Goal: Information Seeking & Learning: Learn about a topic

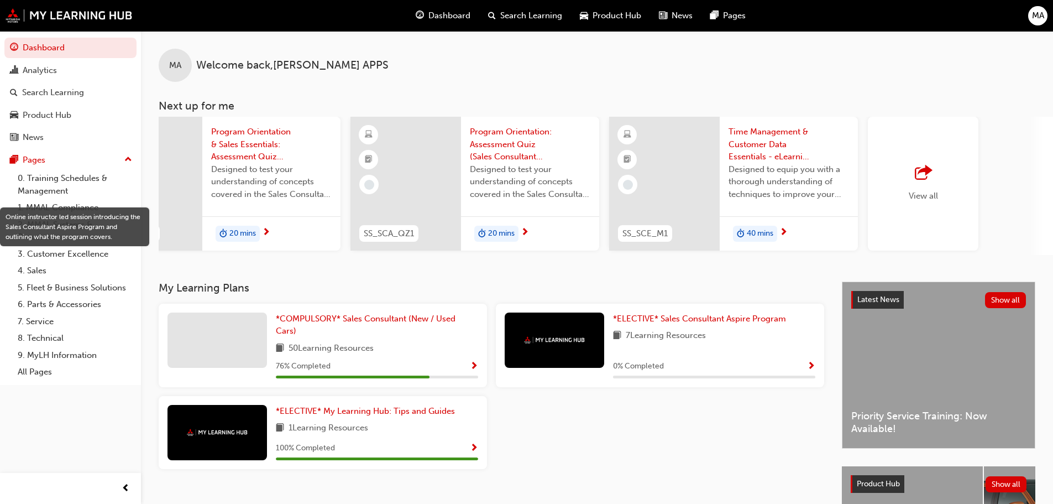
scroll to position [0, 585]
click at [925, 176] on span "outbound-icon" at bounding box center [922, 172] width 17 height 15
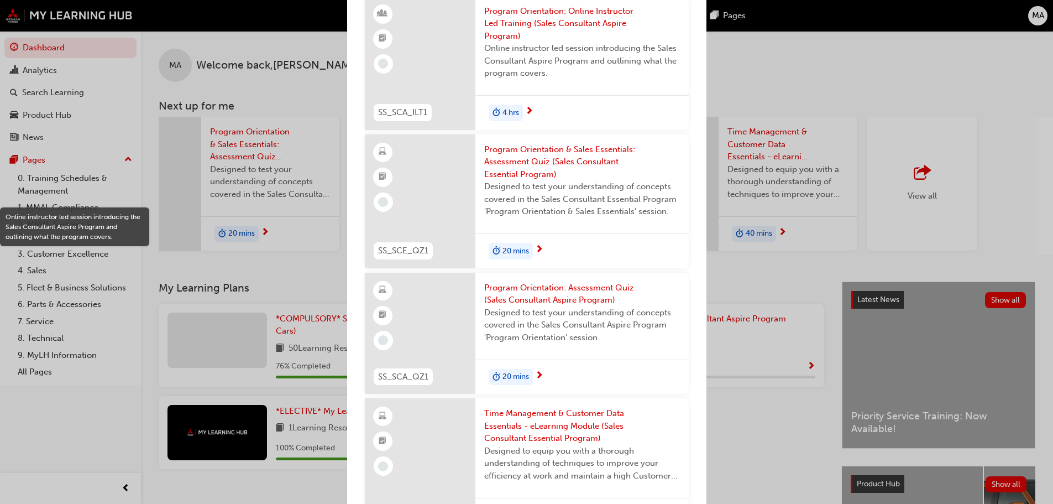
scroll to position [0, 0]
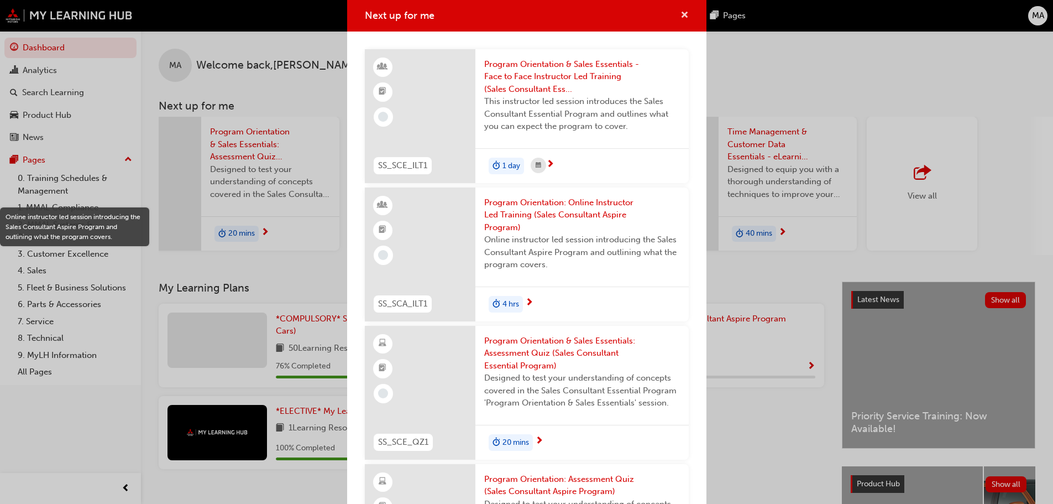
click at [680, 16] on span "cross-icon" at bounding box center [684, 16] width 8 height 10
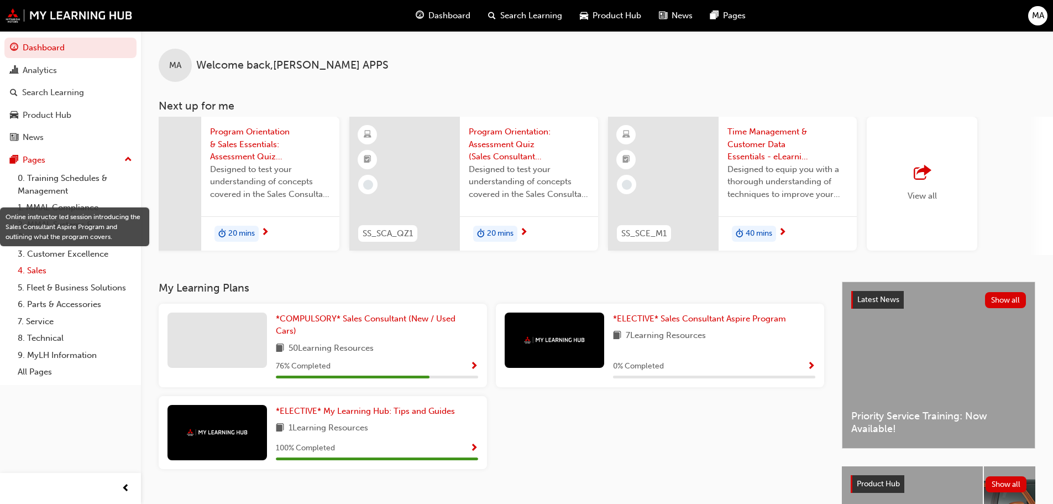
click at [39, 268] on link "4. Sales" at bounding box center [74, 270] width 123 height 17
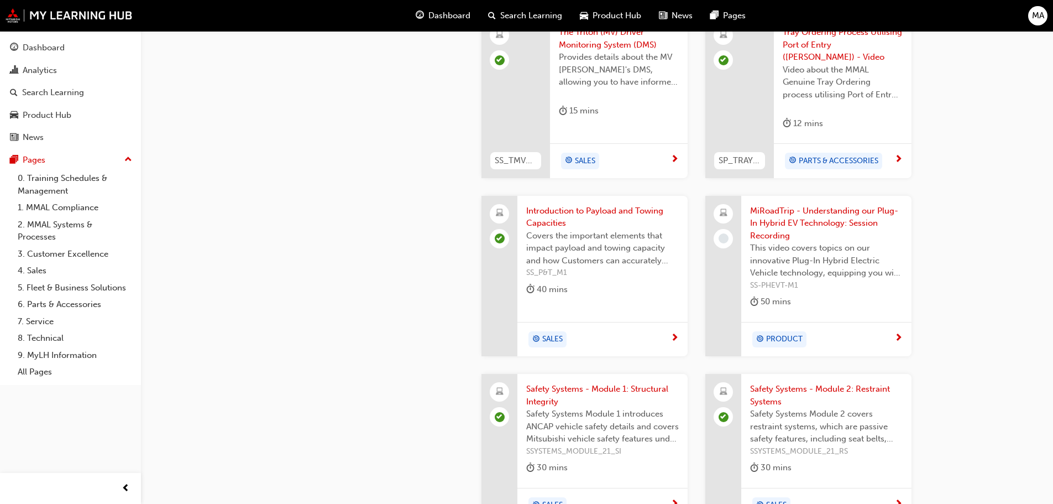
scroll to position [774, 0]
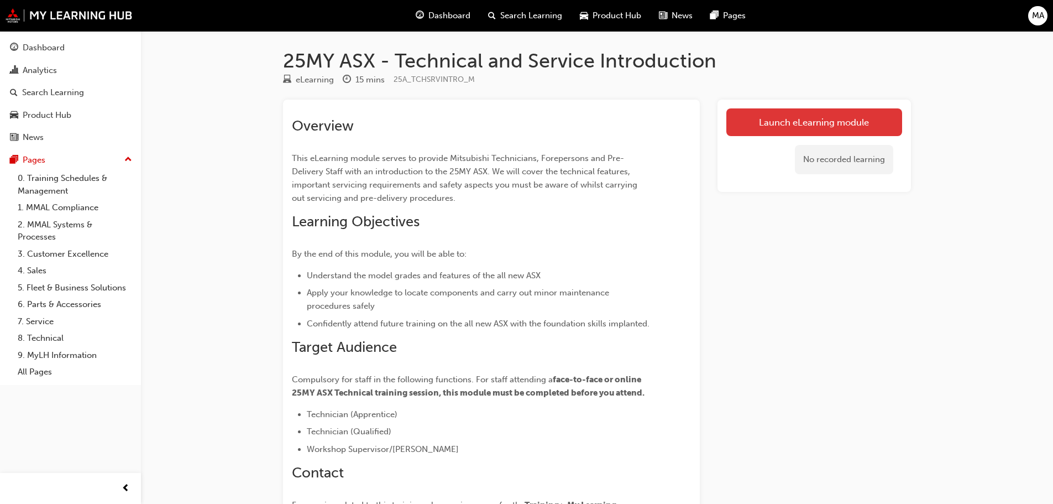
click at [814, 124] on link "Launch eLearning module" at bounding box center [814, 122] width 176 height 28
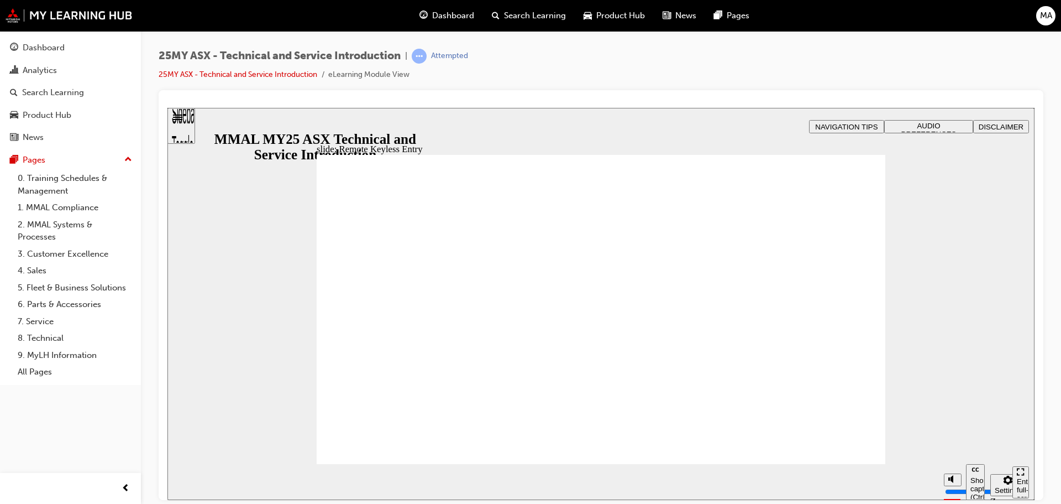
type input "20"
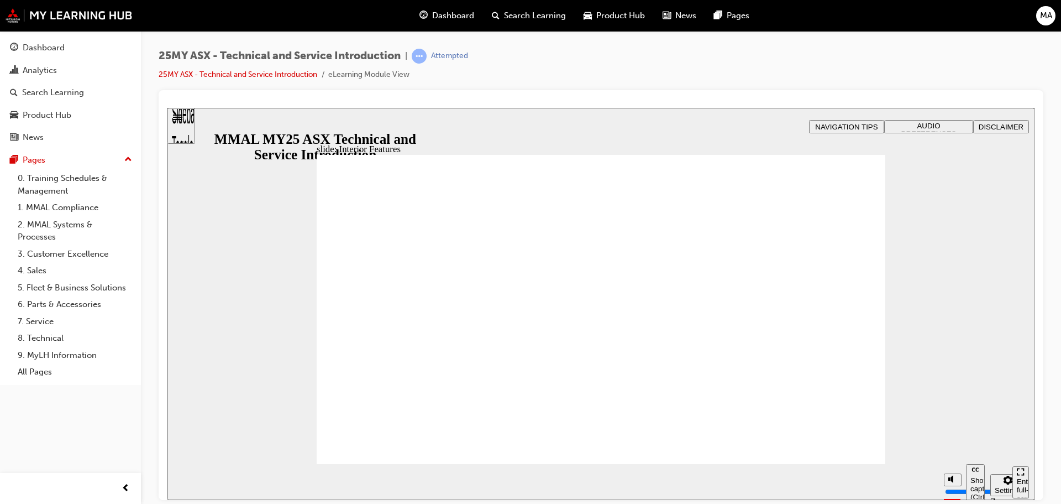
type input "17"
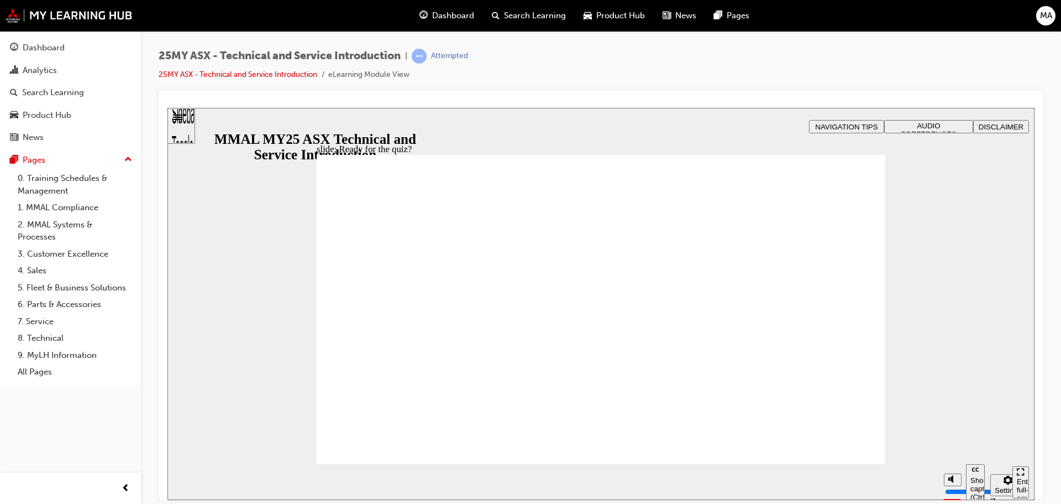
radio input "true"
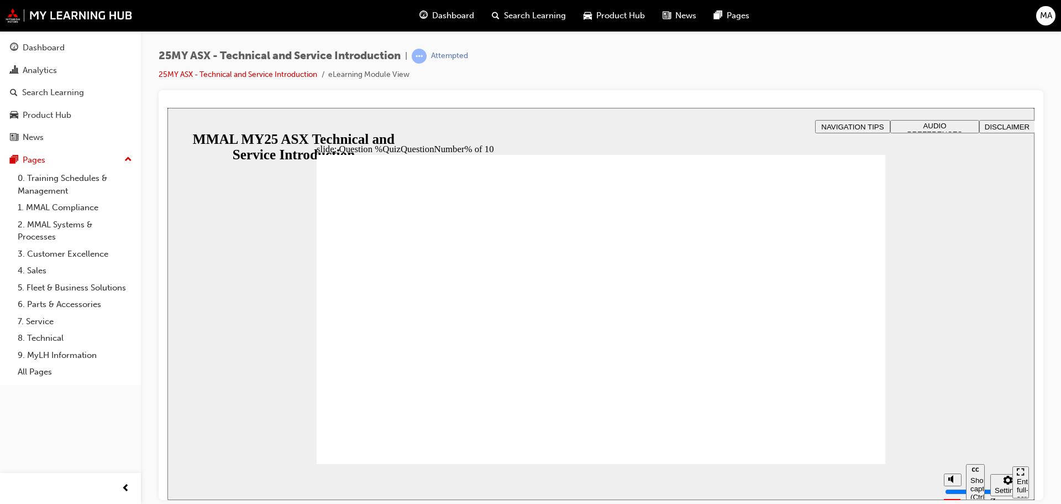
radio input "true"
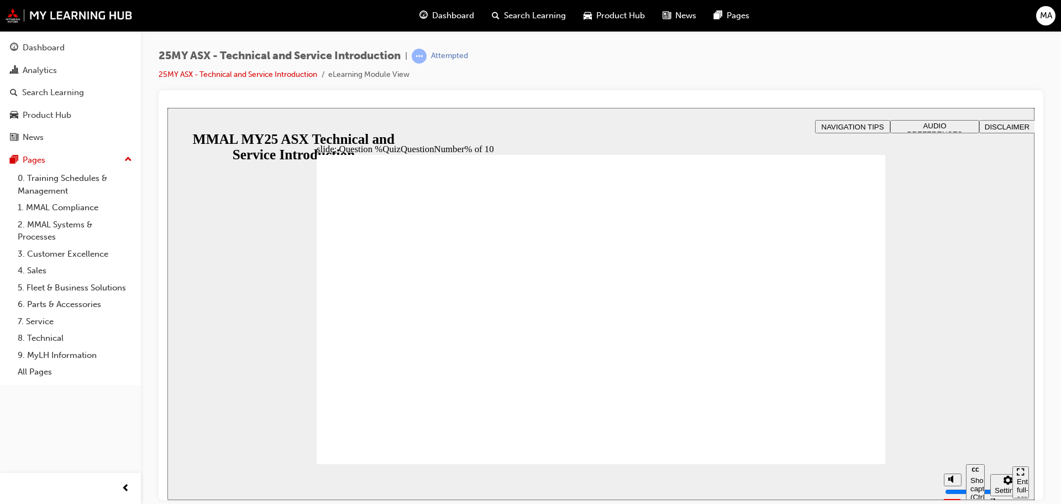
radio input "true"
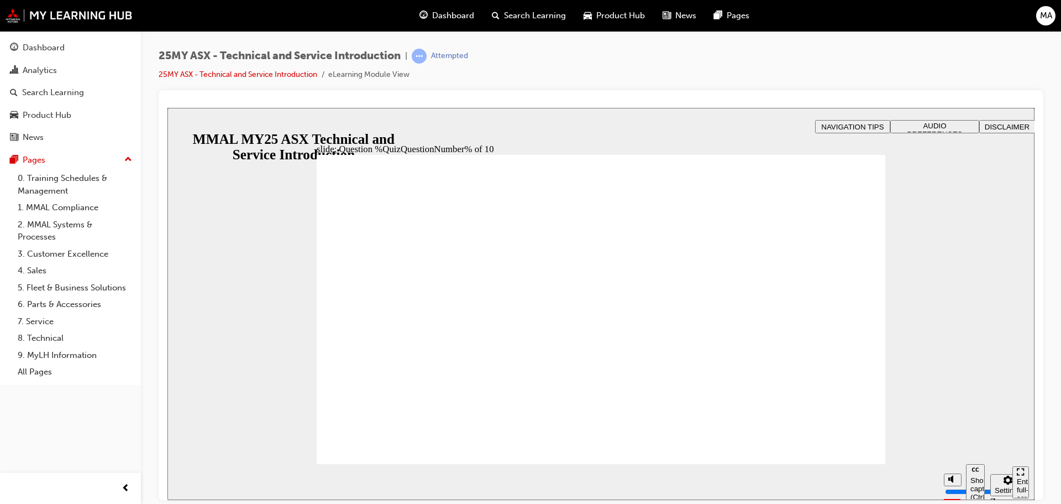
radio input "true"
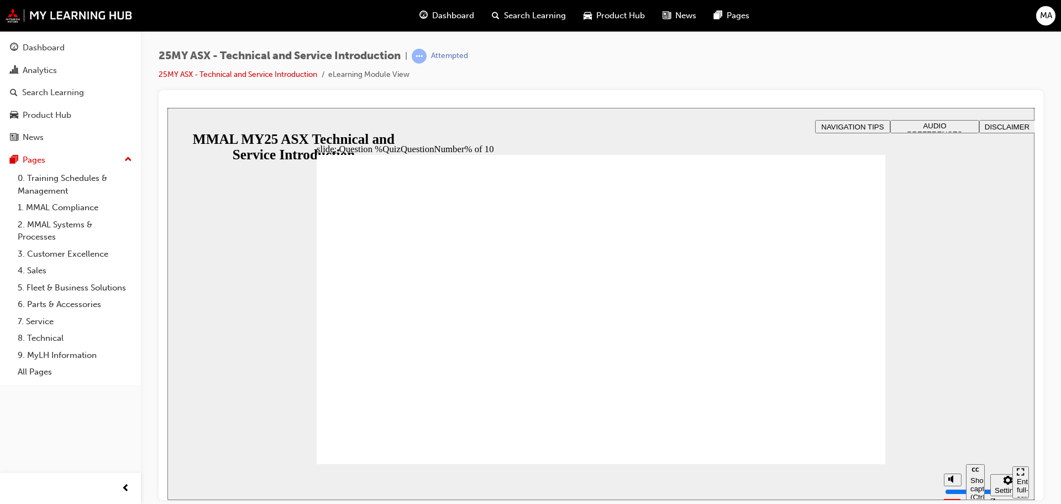
radio input "true"
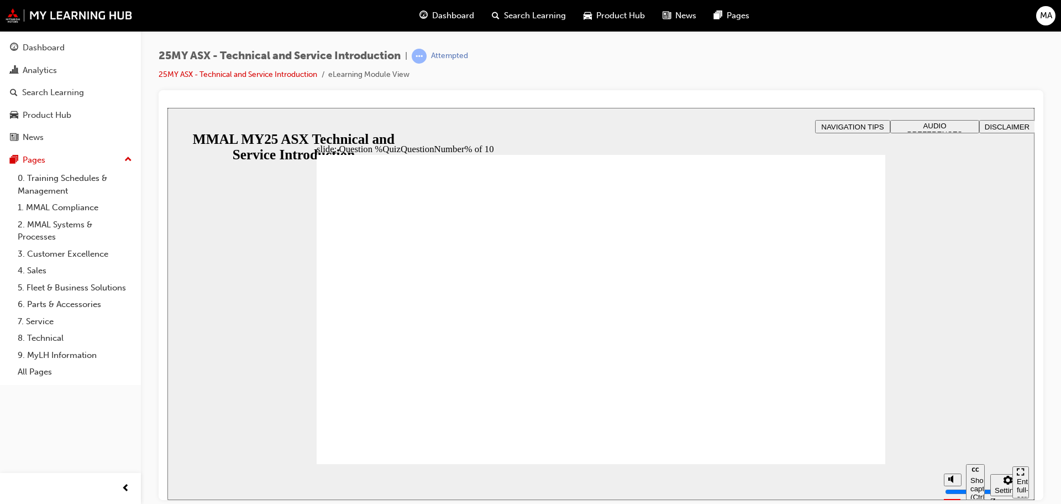
radio input "true"
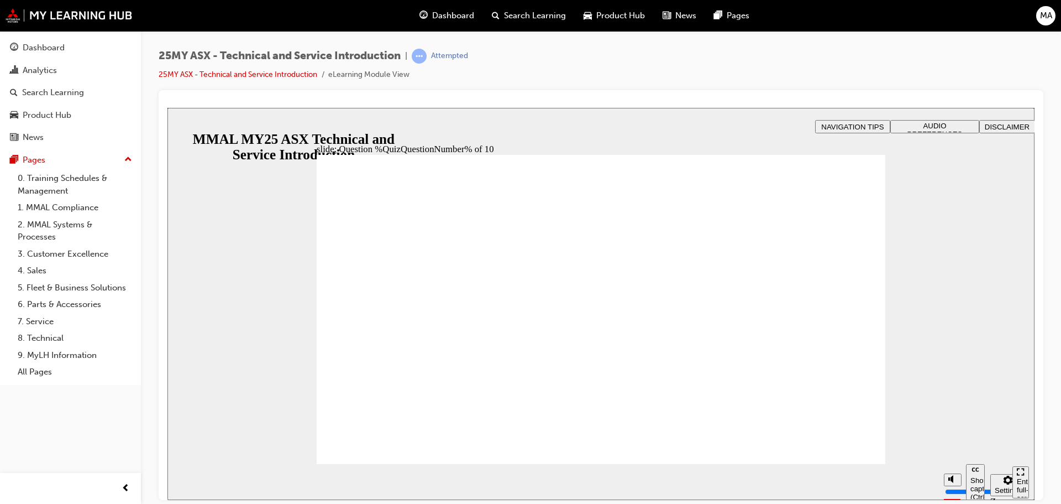
radio input "true"
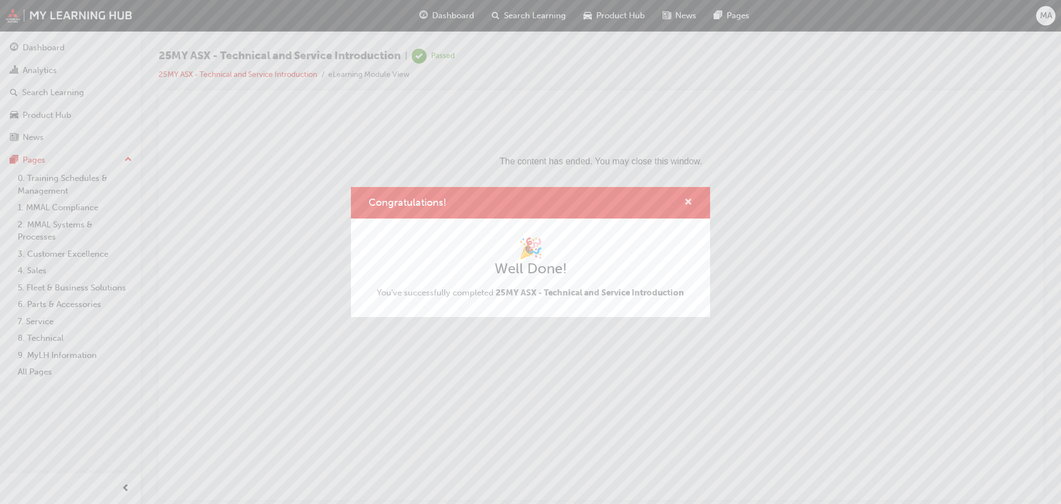
click at [686, 204] on span "cross-icon" at bounding box center [688, 203] width 8 height 10
